Goal: Transaction & Acquisition: Purchase product/service

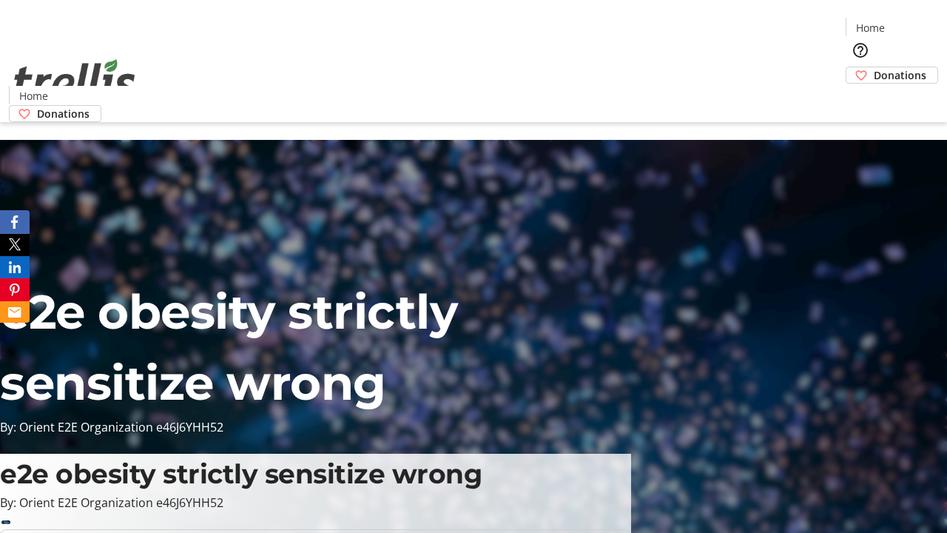
click at [874, 67] on span "Donations" at bounding box center [900, 75] width 53 height 16
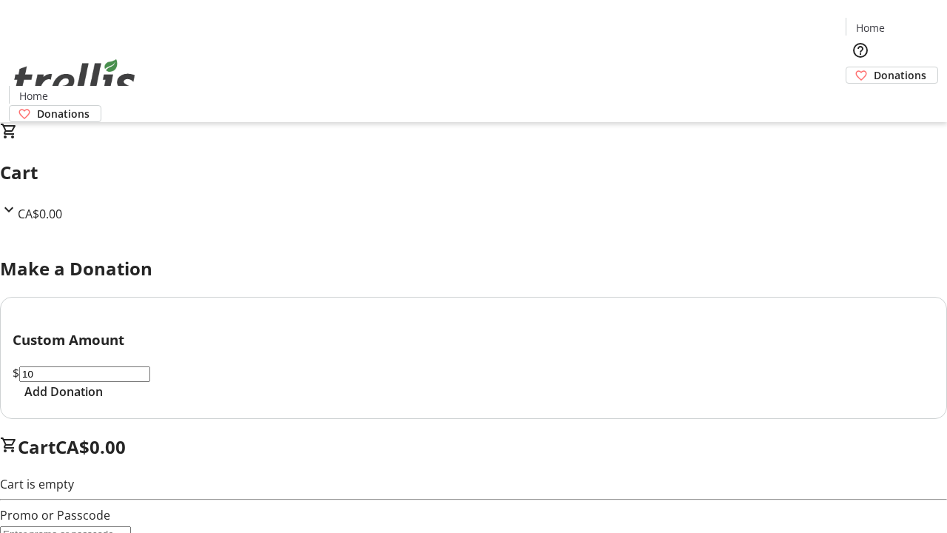
click at [103, 400] on span "Add Donation" at bounding box center [63, 392] width 78 height 18
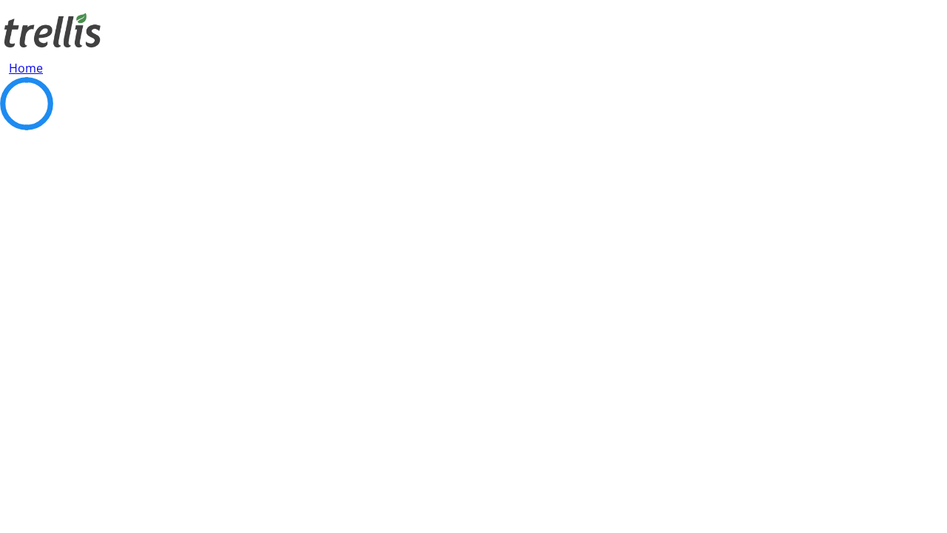
select select "CA"
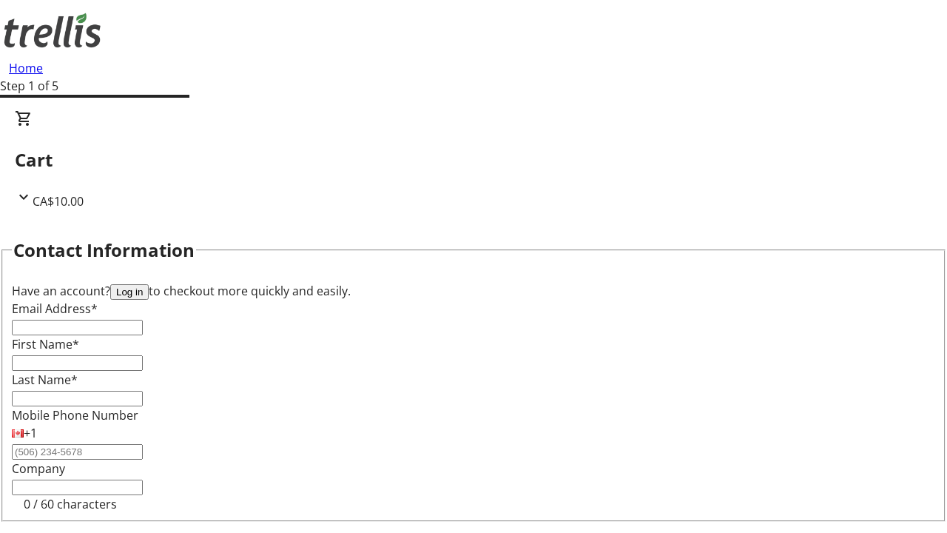
click at [149, 284] on button "Log in" at bounding box center [129, 292] width 38 height 16
